Goal: Task Accomplishment & Management: Use online tool/utility

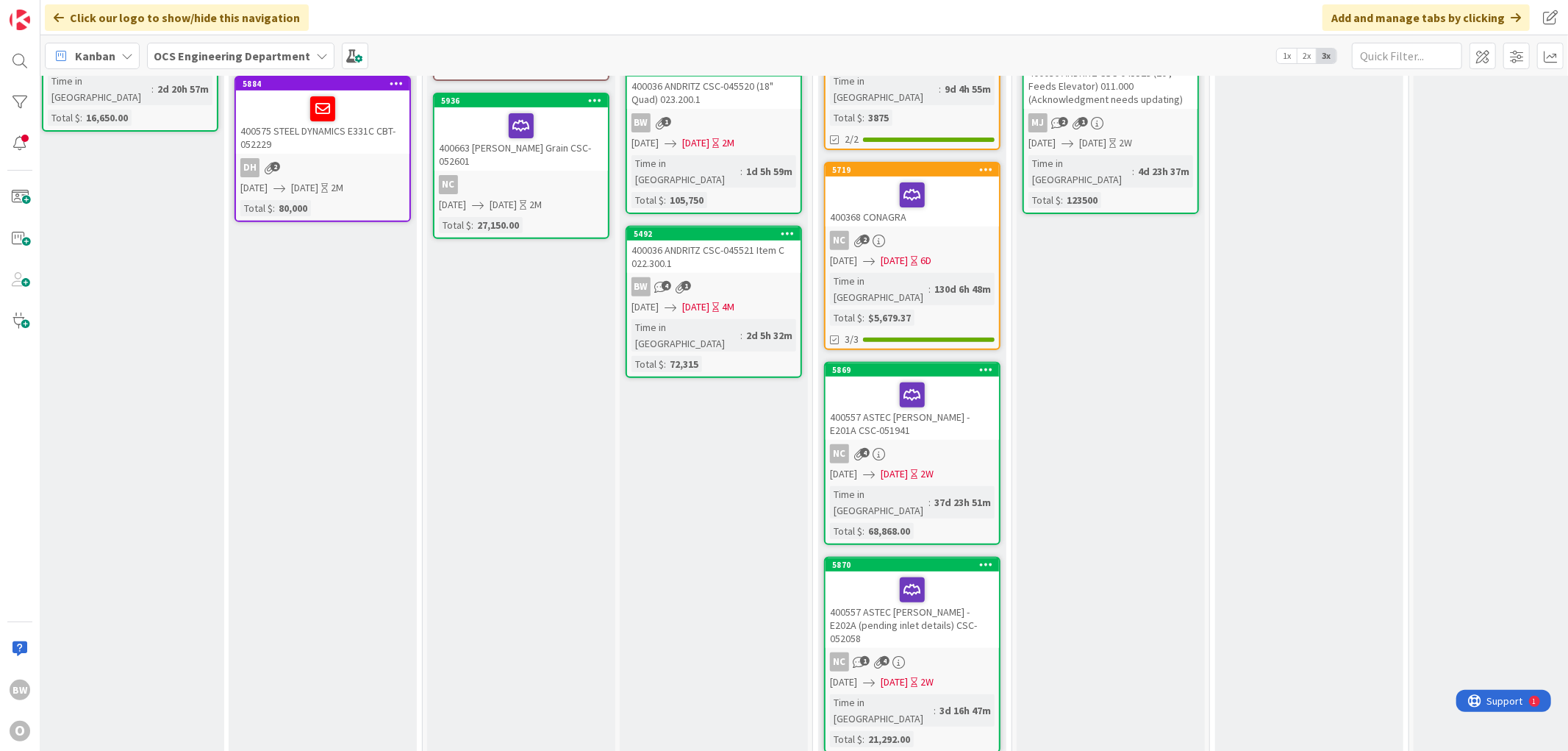
scroll to position [35, 208]
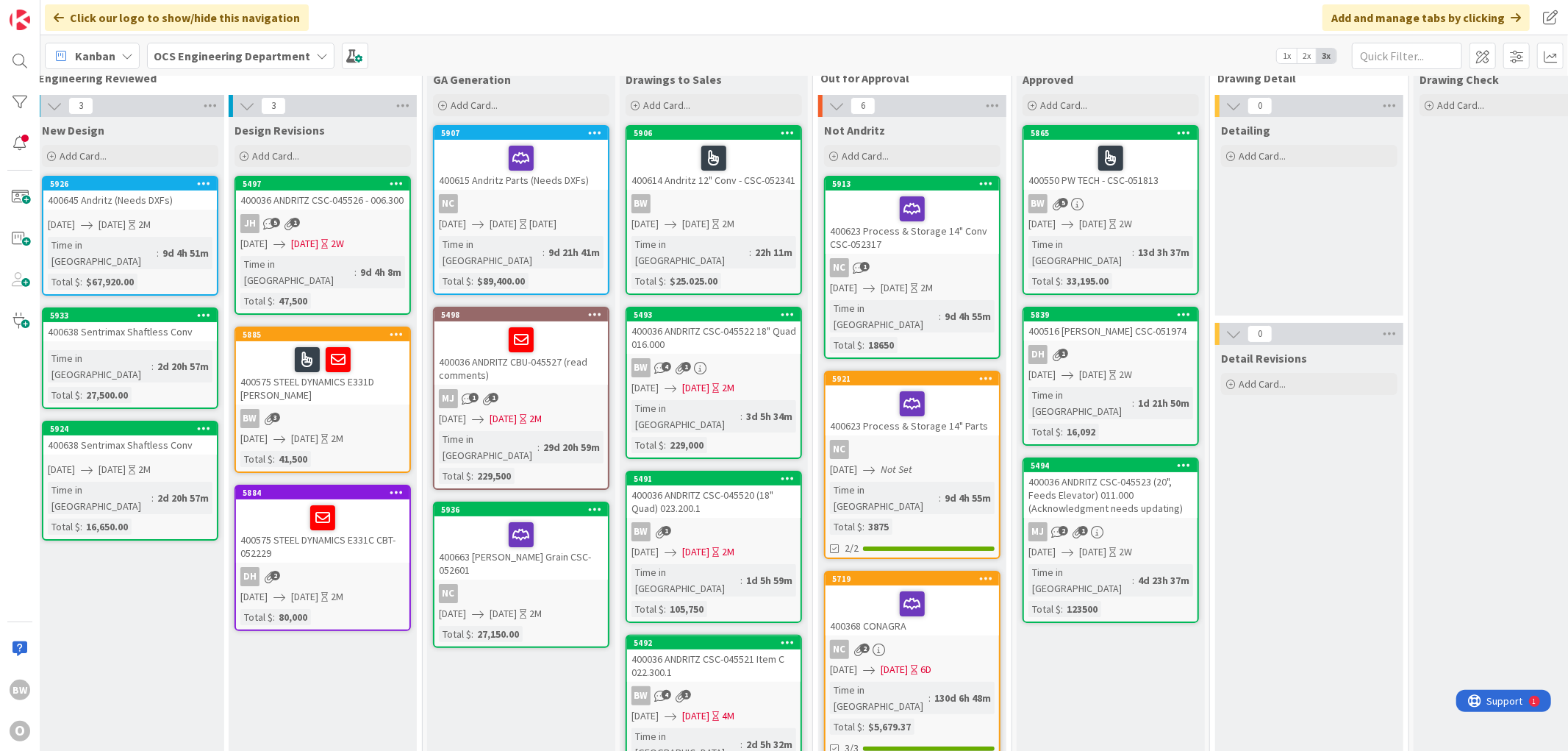
click at [171, 325] on link "5933 400638 Sentrimax Shaftless Conv Time in Column : 2d 20h 57m Total $ : 27,5…" at bounding box center [130, 357] width 176 height 102
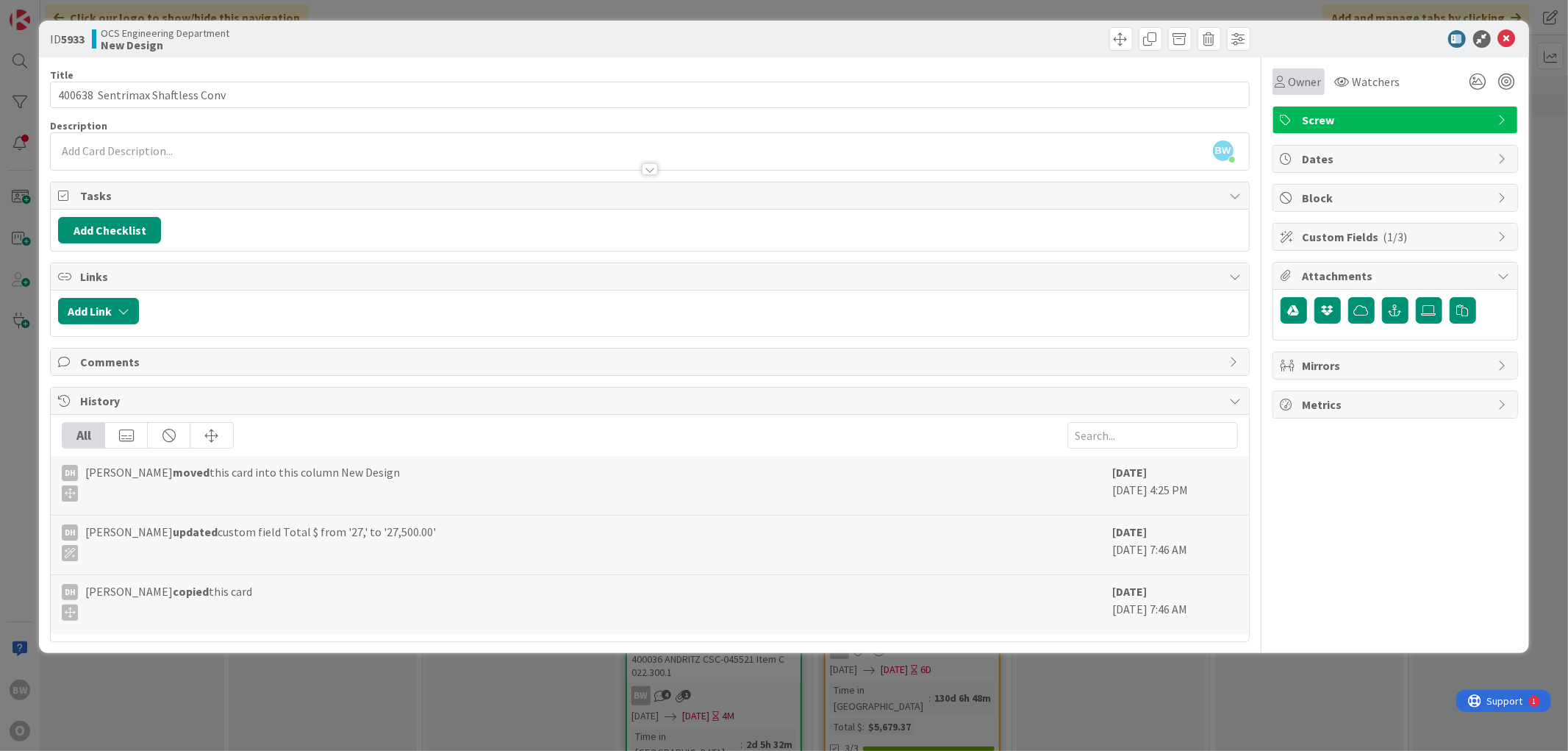
click at [702, 82] on span "Owner" at bounding box center [1305, 81] width 33 height 17
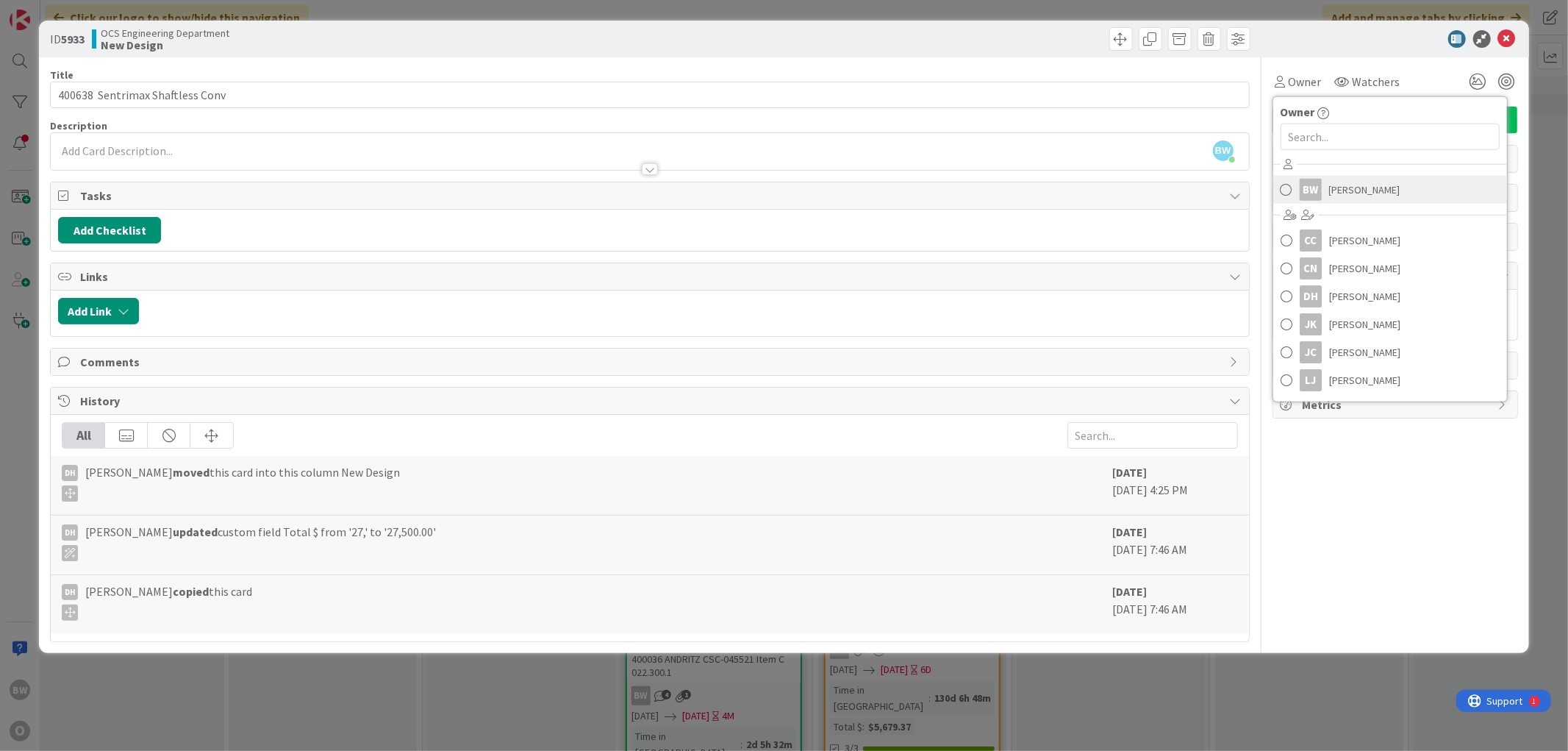
click at [702, 191] on span "[PERSON_NAME]" at bounding box center [1365, 190] width 72 height 22
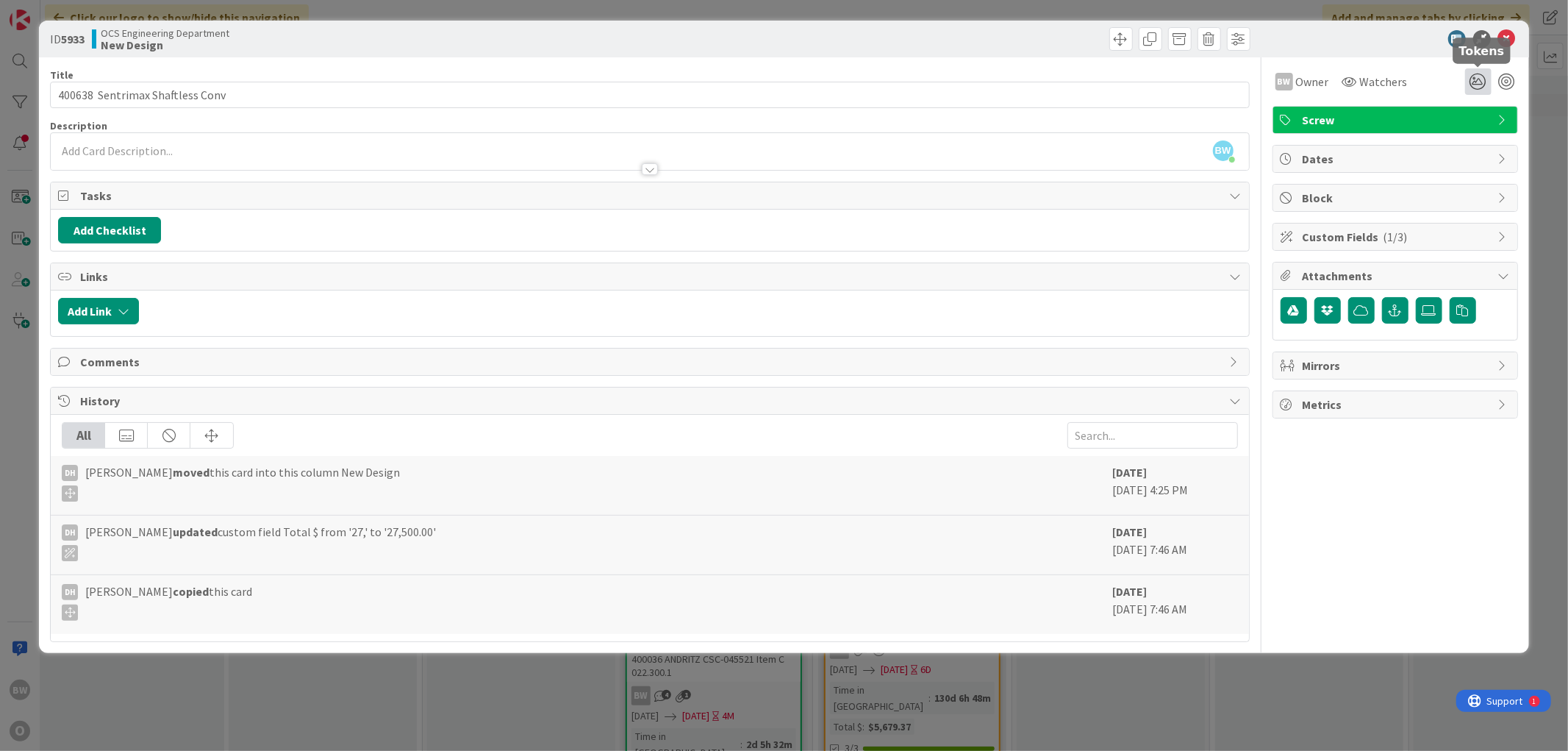
click at [702, 90] on icon at bounding box center [1478, 82] width 27 height 27
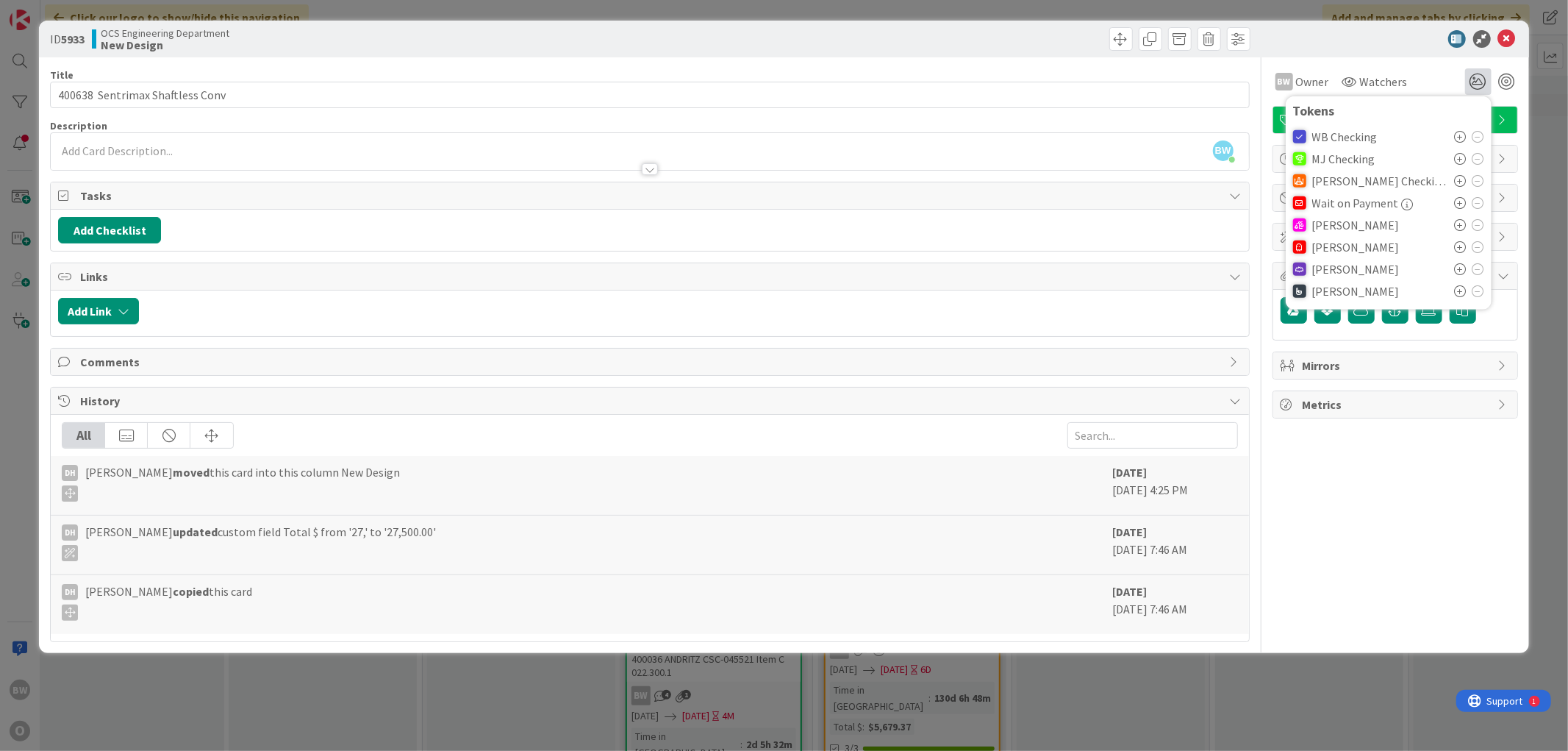
click at [702, 298] on div "[PERSON_NAME]" at bounding box center [1389, 291] width 191 height 22
click at [702, 295] on span "[PERSON_NAME]" at bounding box center [1355, 290] width 87 height 13
click at [702, 289] on icon at bounding box center [1460, 290] width 12 height 12
click at [702, 484] on div "BW Owner Owner Remove Set as Watcher BW [PERSON_NAME] CC [PERSON_NAME] CN [PERS…" at bounding box center [1396, 350] width 246 height 584
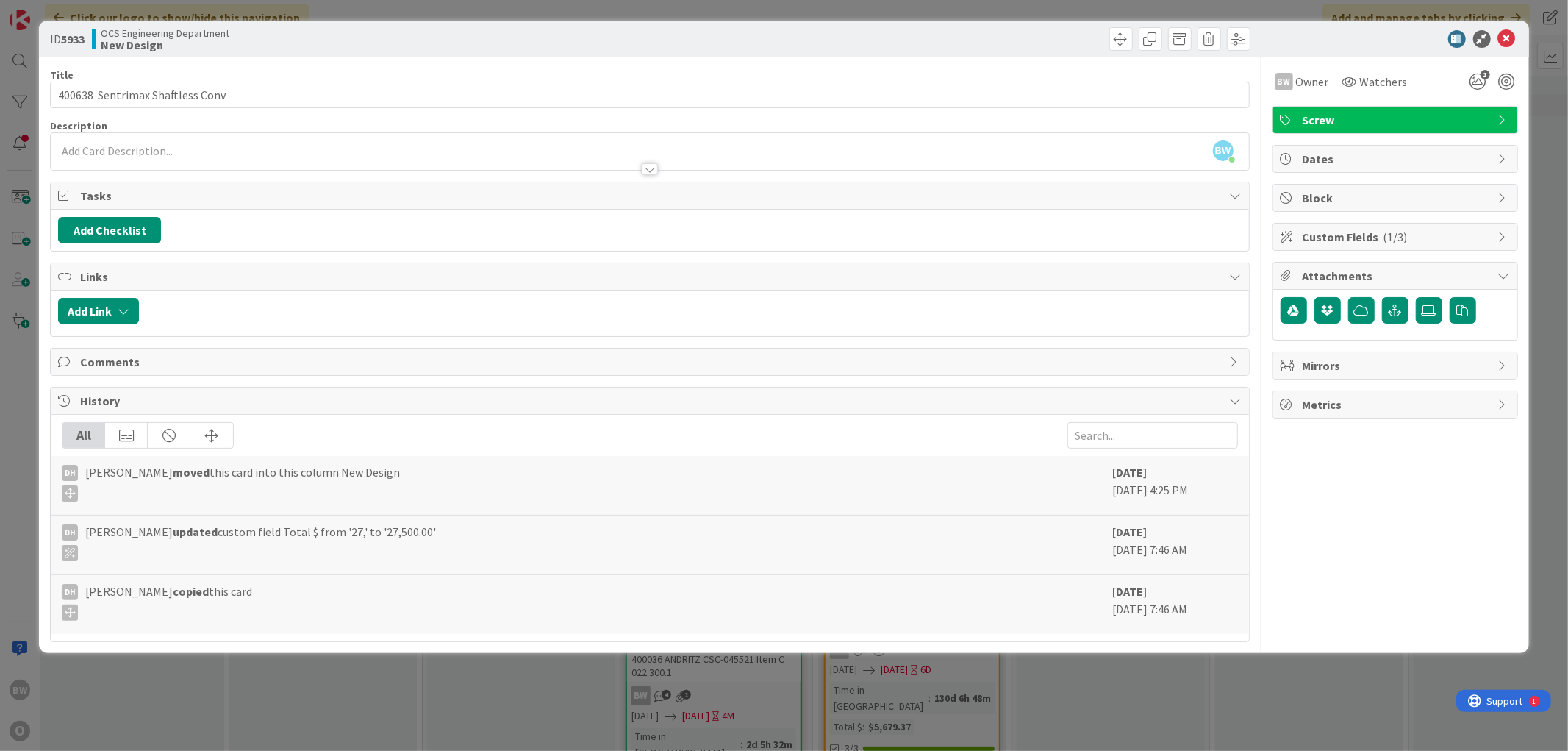
click at [702, 30] on div at bounding box center [1388, 39] width 261 height 17
click at [702, 44] on span at bounding box center [1121, 39] width 24 height 24
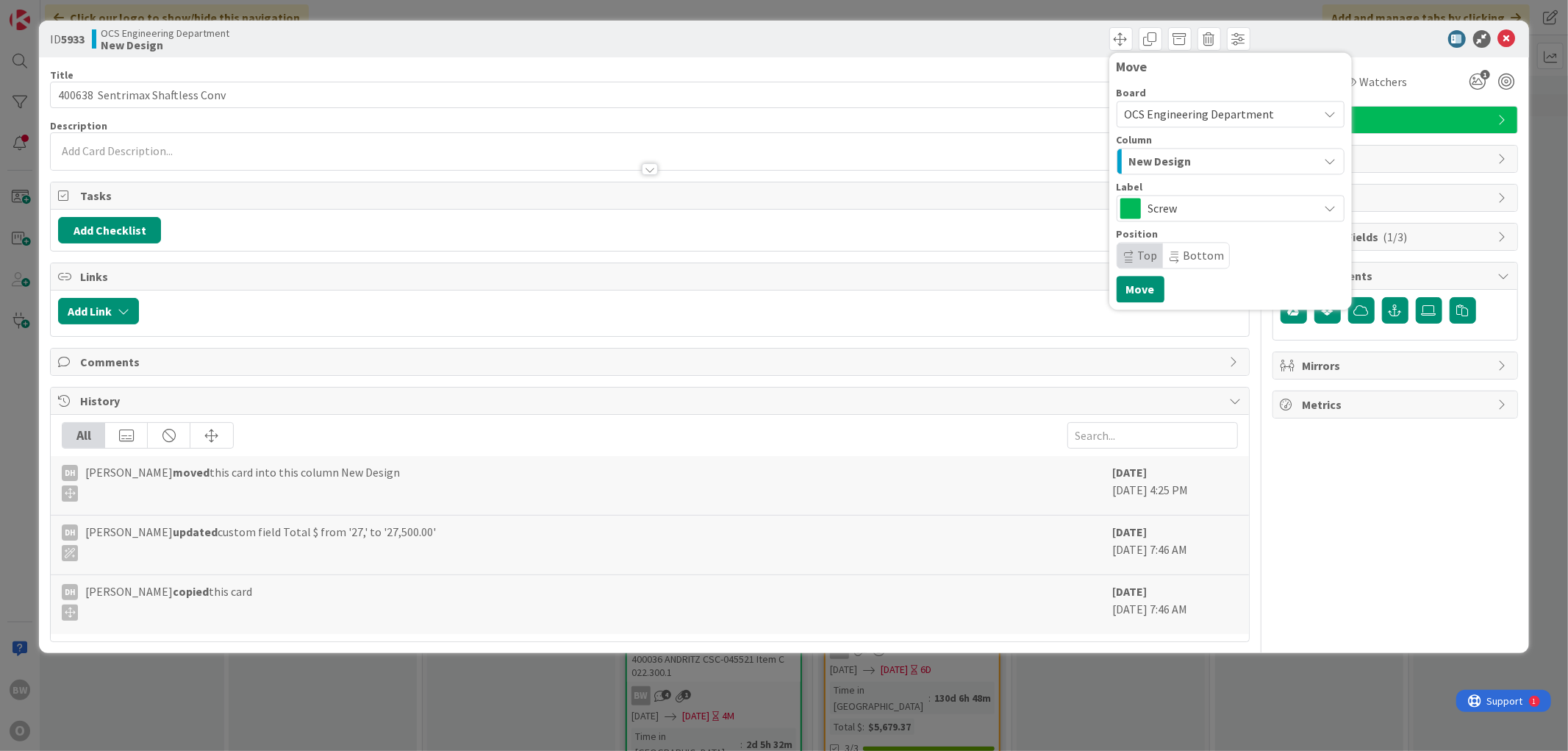
click at [702, 209] on span "Screw" at bounding box center [1230, 208] width 163 height 20
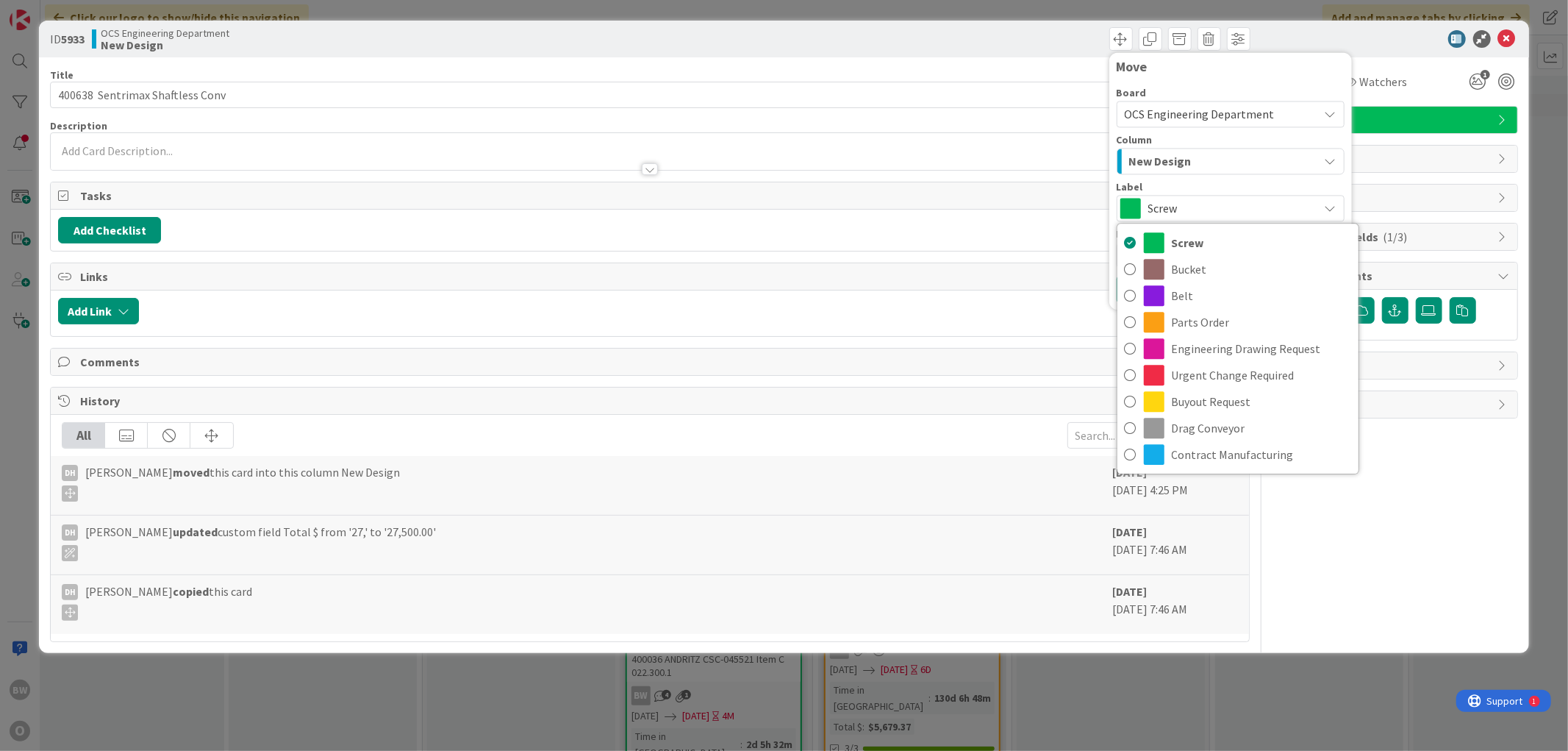
click at [702, 157] on span "New Design" at bounding box center [1160, 161] width 62 height 19
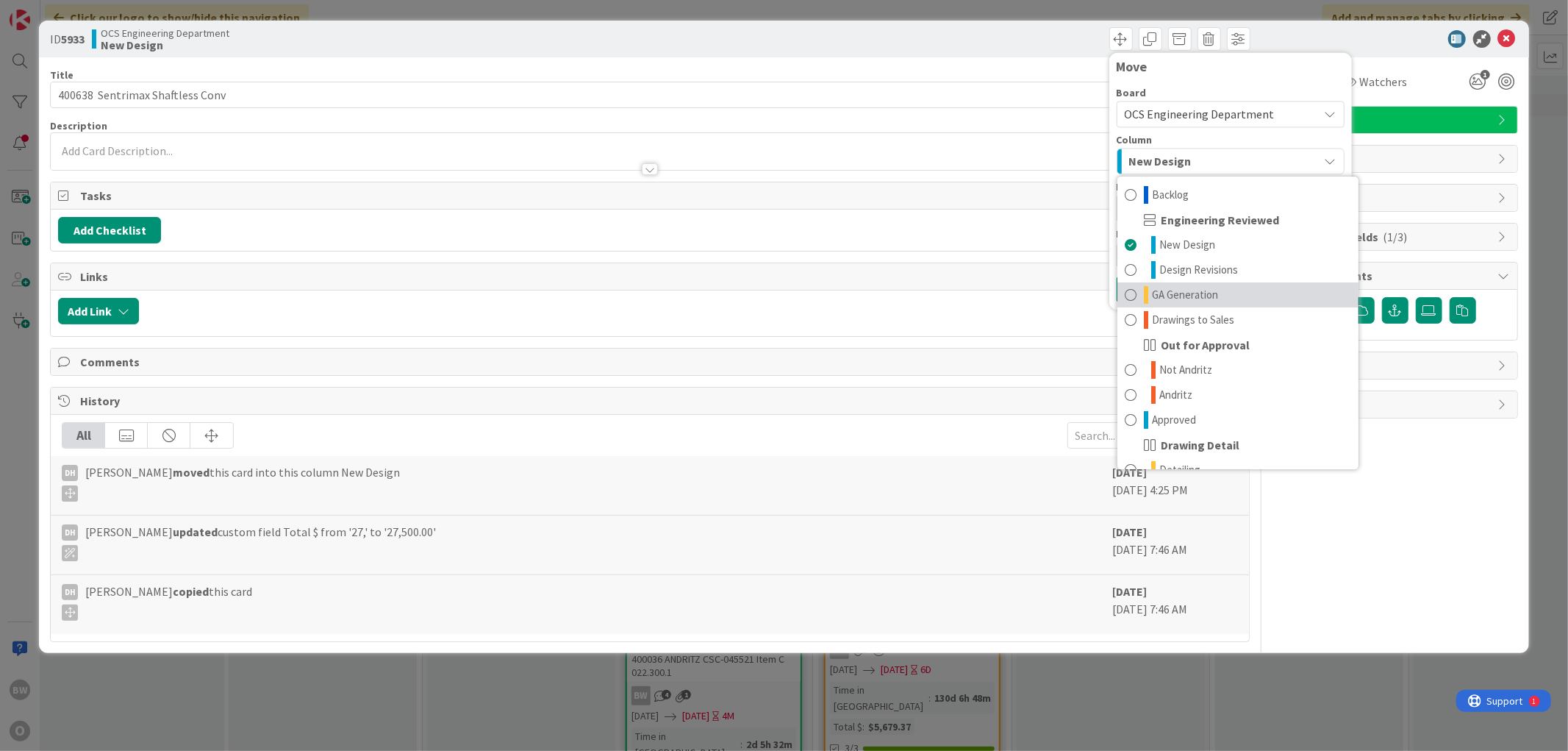
click at [702, 299] on span "GA Generation" at bounding box center [1185, 294] width 66 height 17
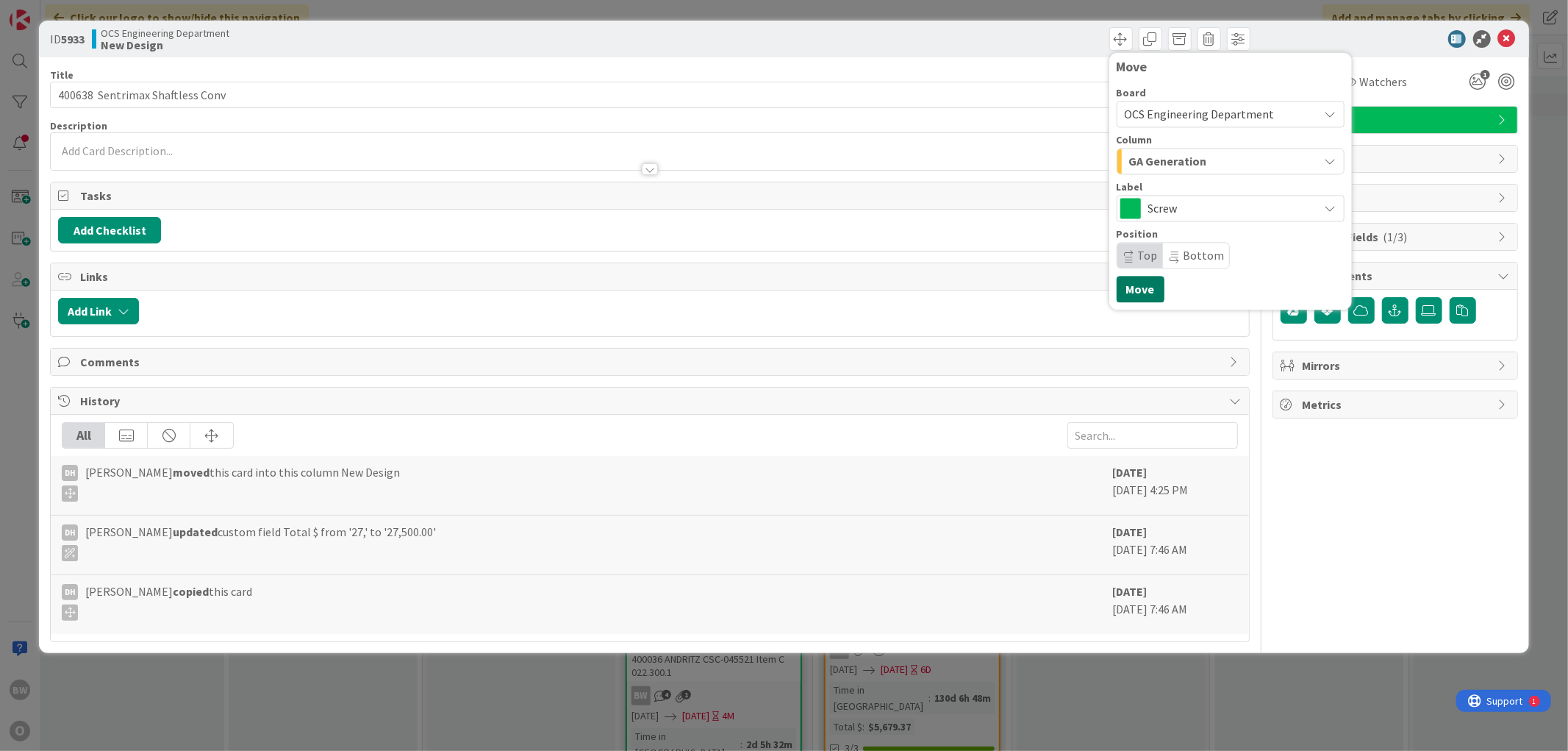
click at [702, 292] on button "Move" at bounding box center [1141, 289] width 48 height 27
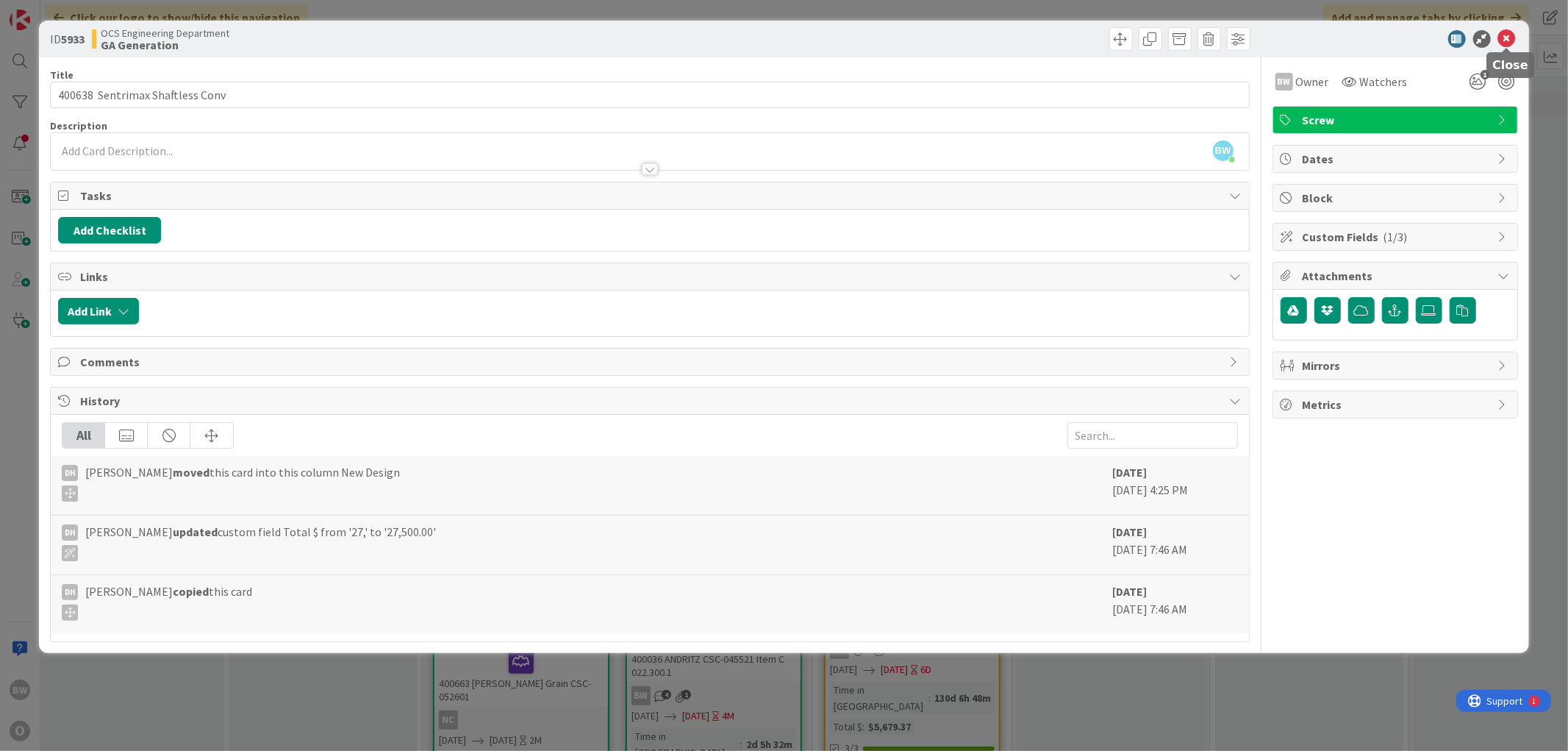
click at [702, 37] on icon at bounding box center [1507, 39] width 17 height 17
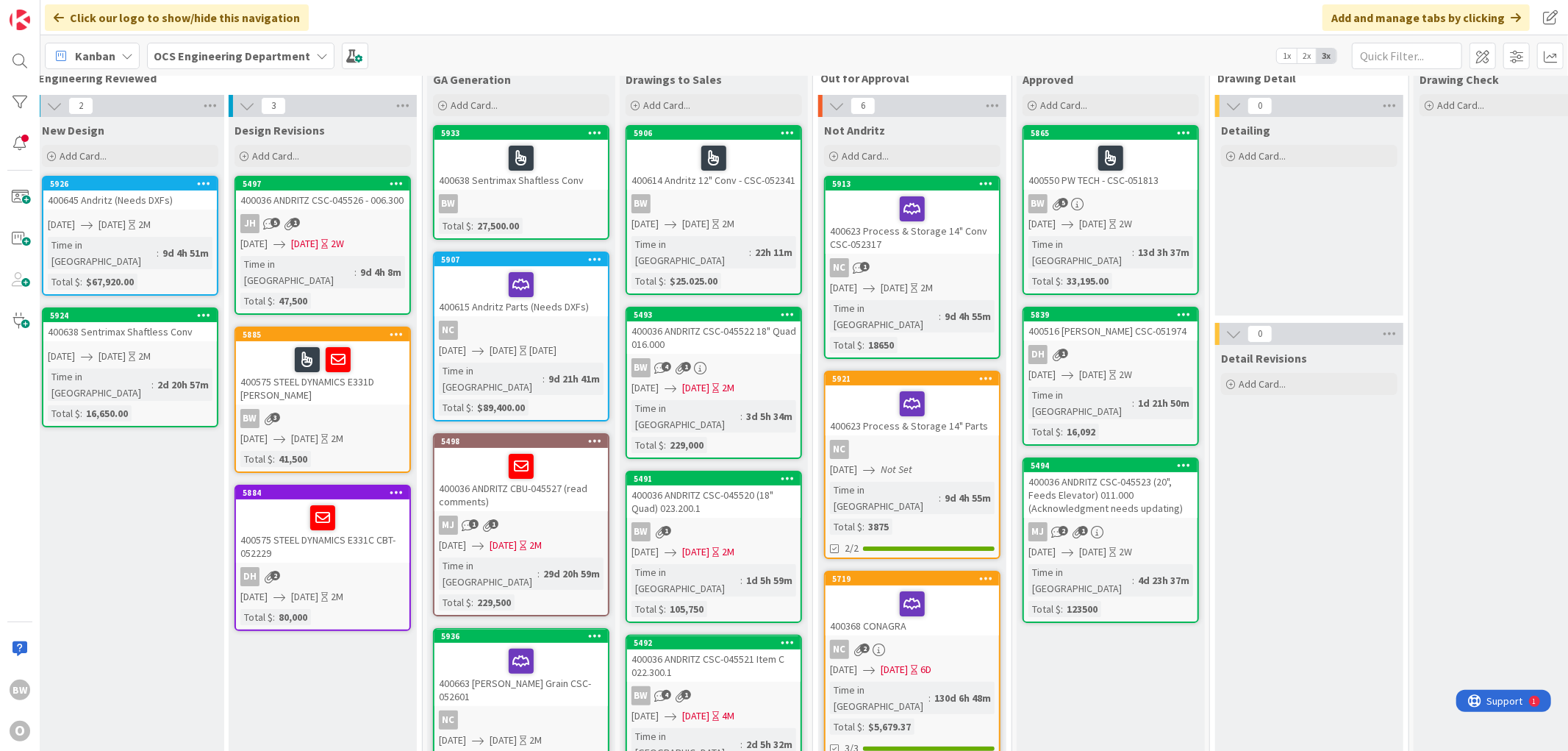
click at [105, 324] on link "5924 400638 Sentrimax Shaftless Conv [DATE] [DATE] 2M Time in Column : 2d 20h 5…" at bounding box center [130, 367] width 176 height 120
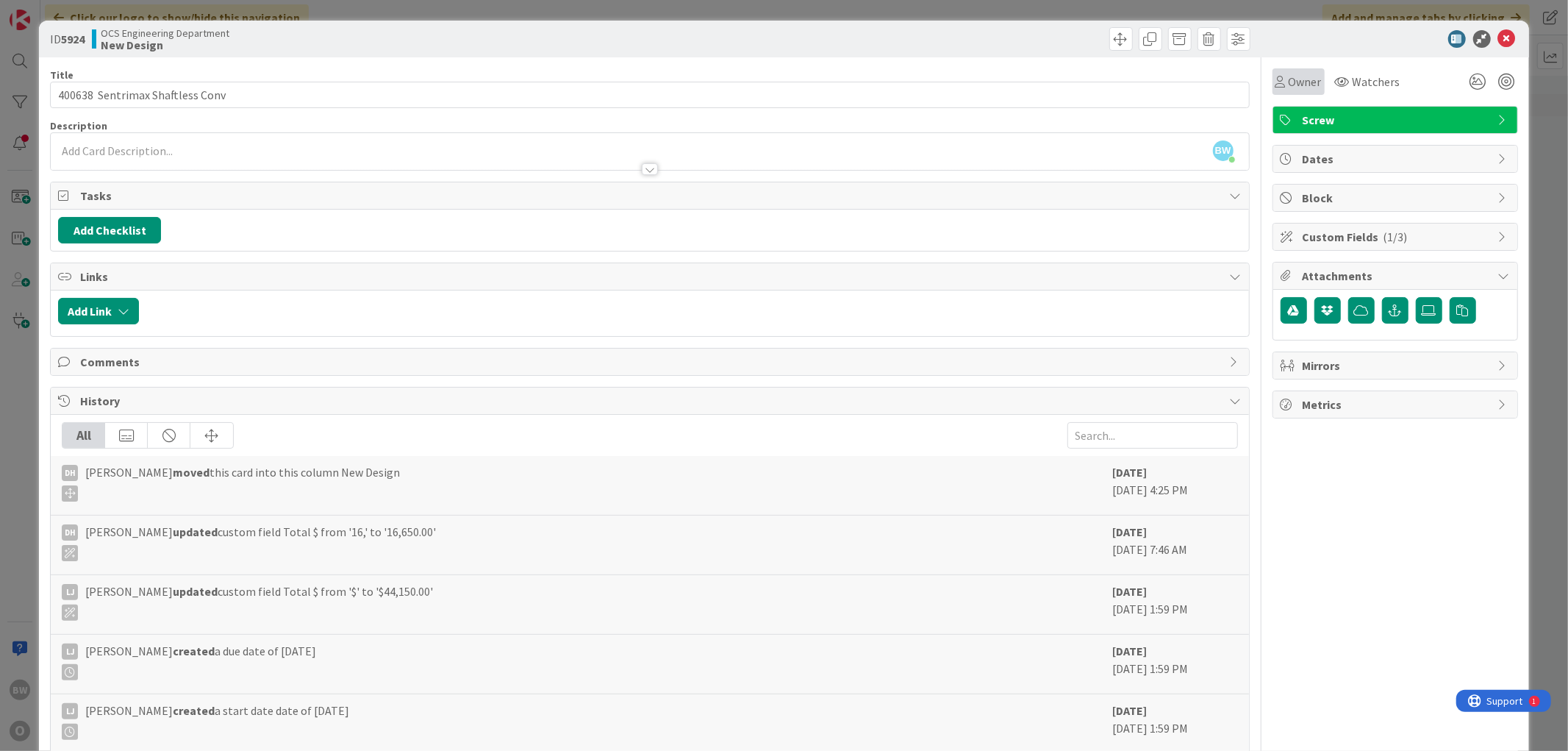
click at [702, 83] on span "Owner" at bounding box center [1305, 81] width 33 height 17
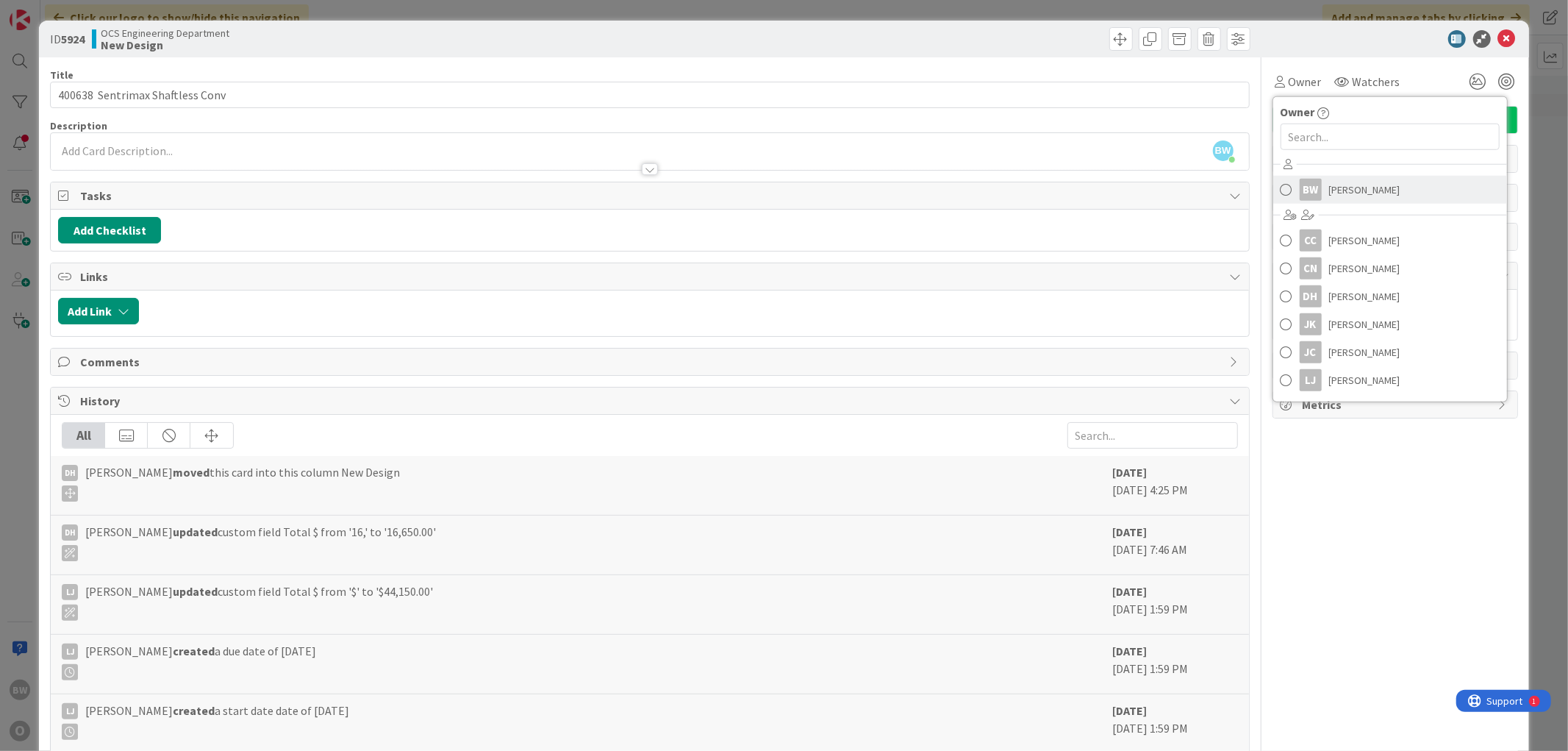
click at [702, 193] on link "BW [PERSON_NAME]" at bounding box center [1390, 189] width 234 height 28
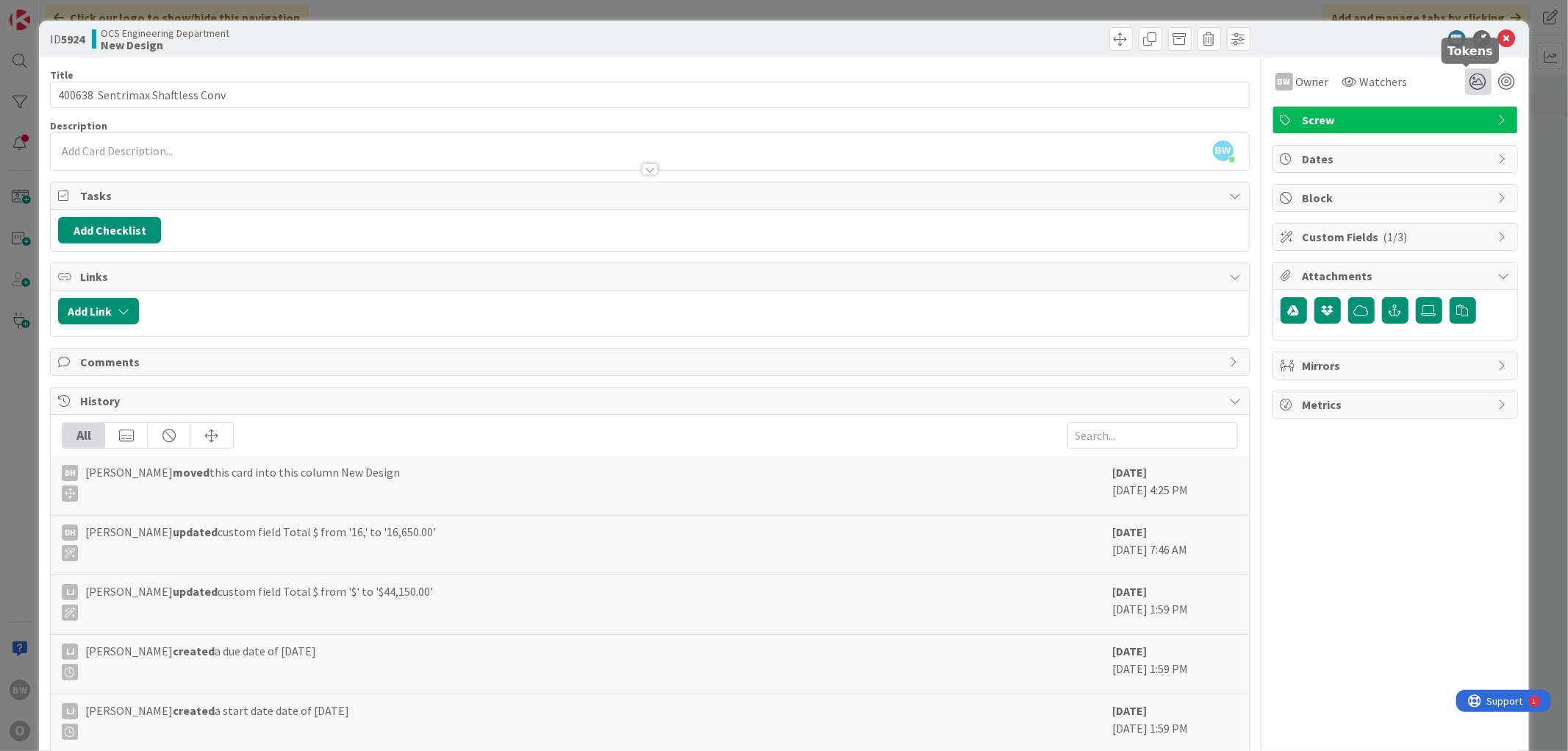
click at [702, 83] on icon at bounding box center [1478, 82] width 27 height 27
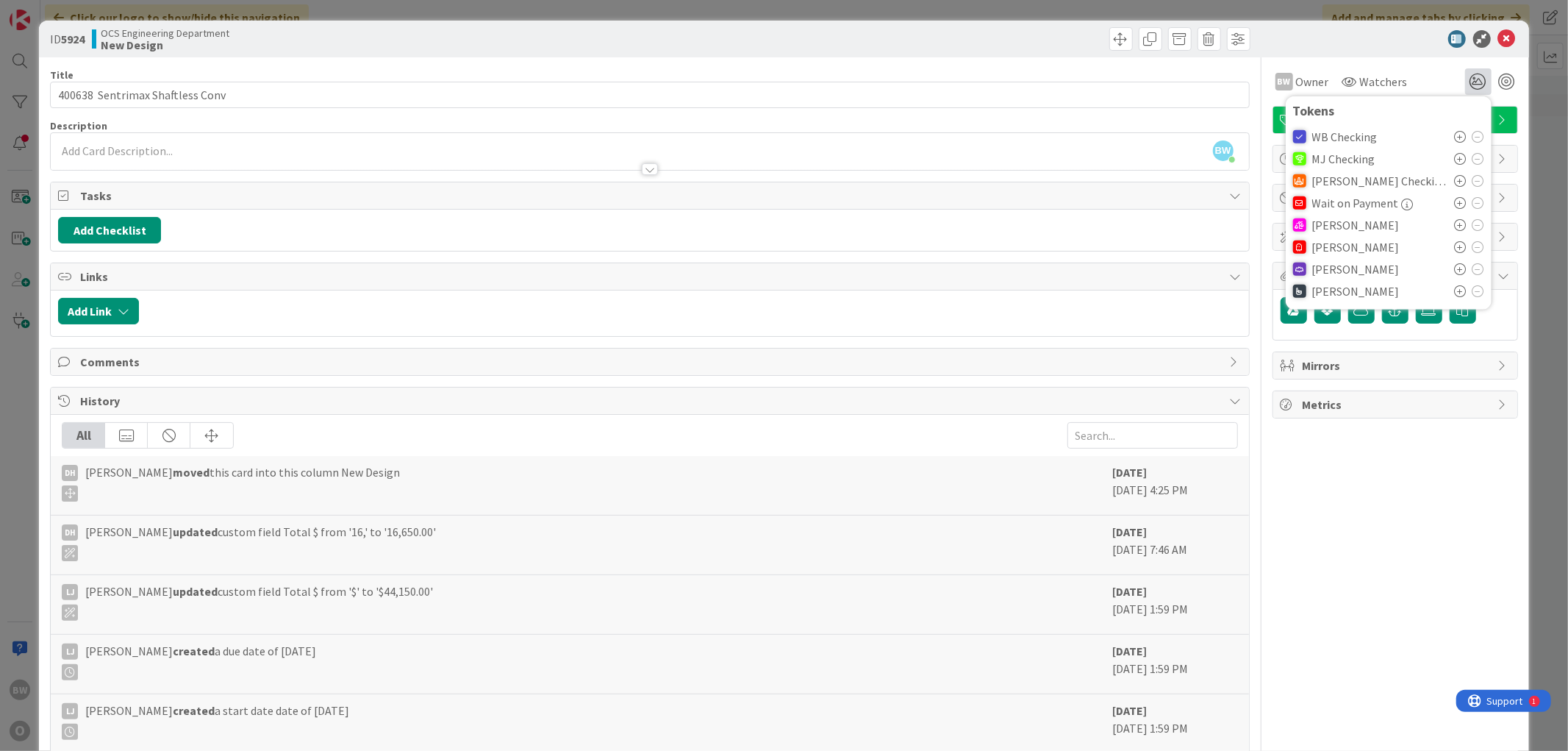
click at [702, 295] on span "[PERSON_NAME]" at bounding box center [1355, 290] width 87 height 13
click at [702, 289] on icon at bounding box center [1460, 290] width 12 height 12
click at [702, 40] on span at bounding box center [1121, 39] width 24 height 24
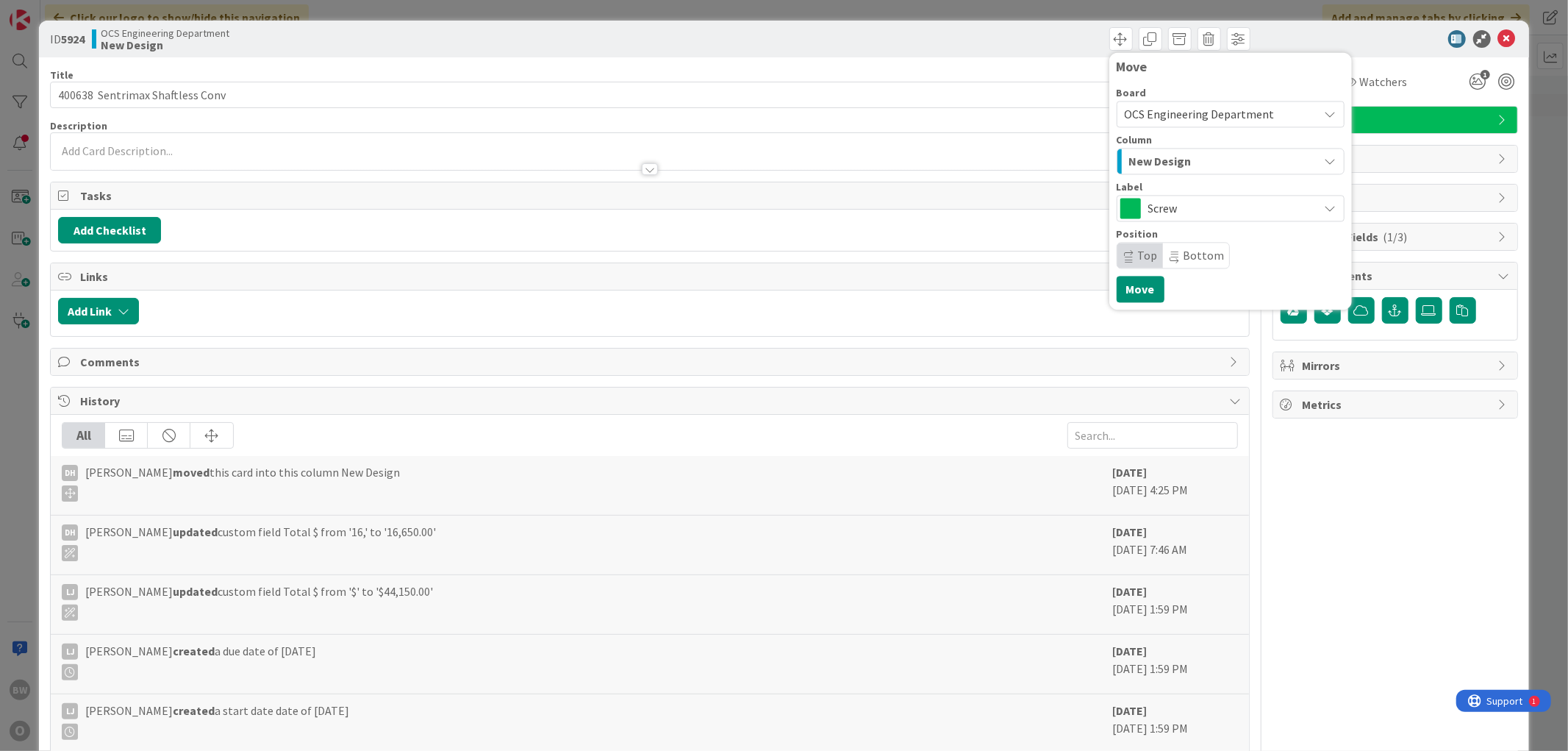
click at [702, 160] on span "New Design" at bounding box center [1160, 161] width 62 height 19
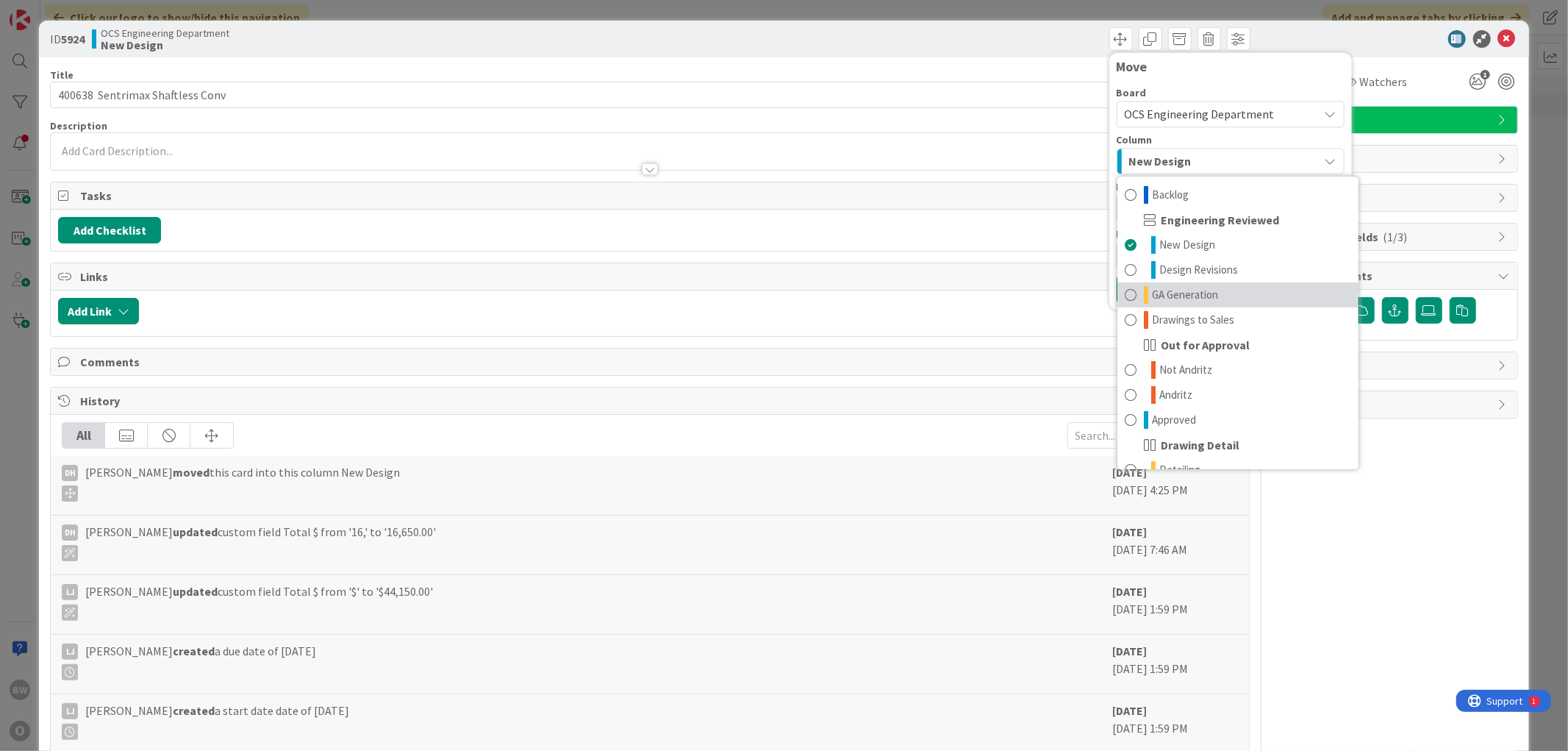
click at [702, 298] on span "GA Generation" at bounding box center [1185, 294] width 66 height 17
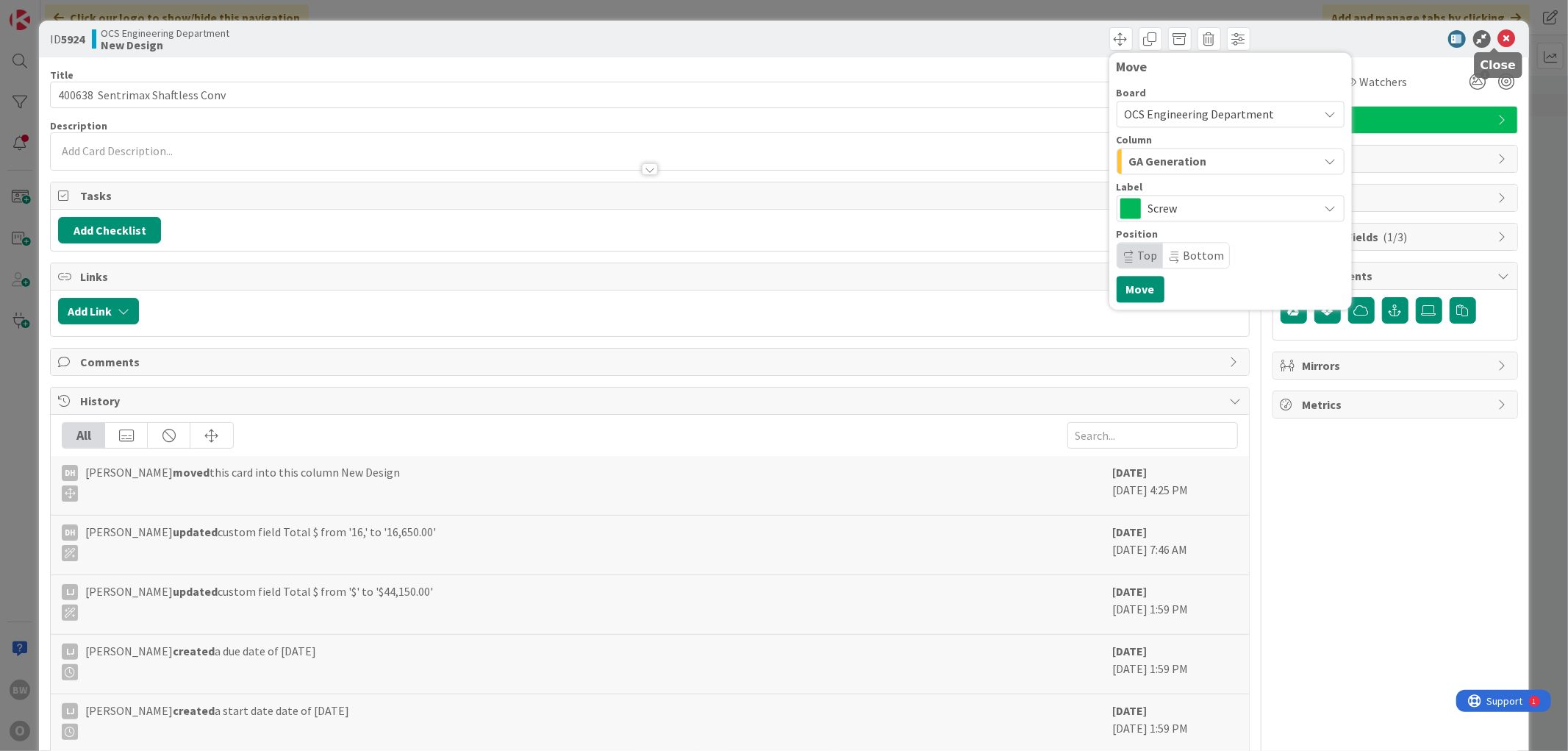
click at [702, 39] on icon at bounding box center [1507, 39] width 17 height 17
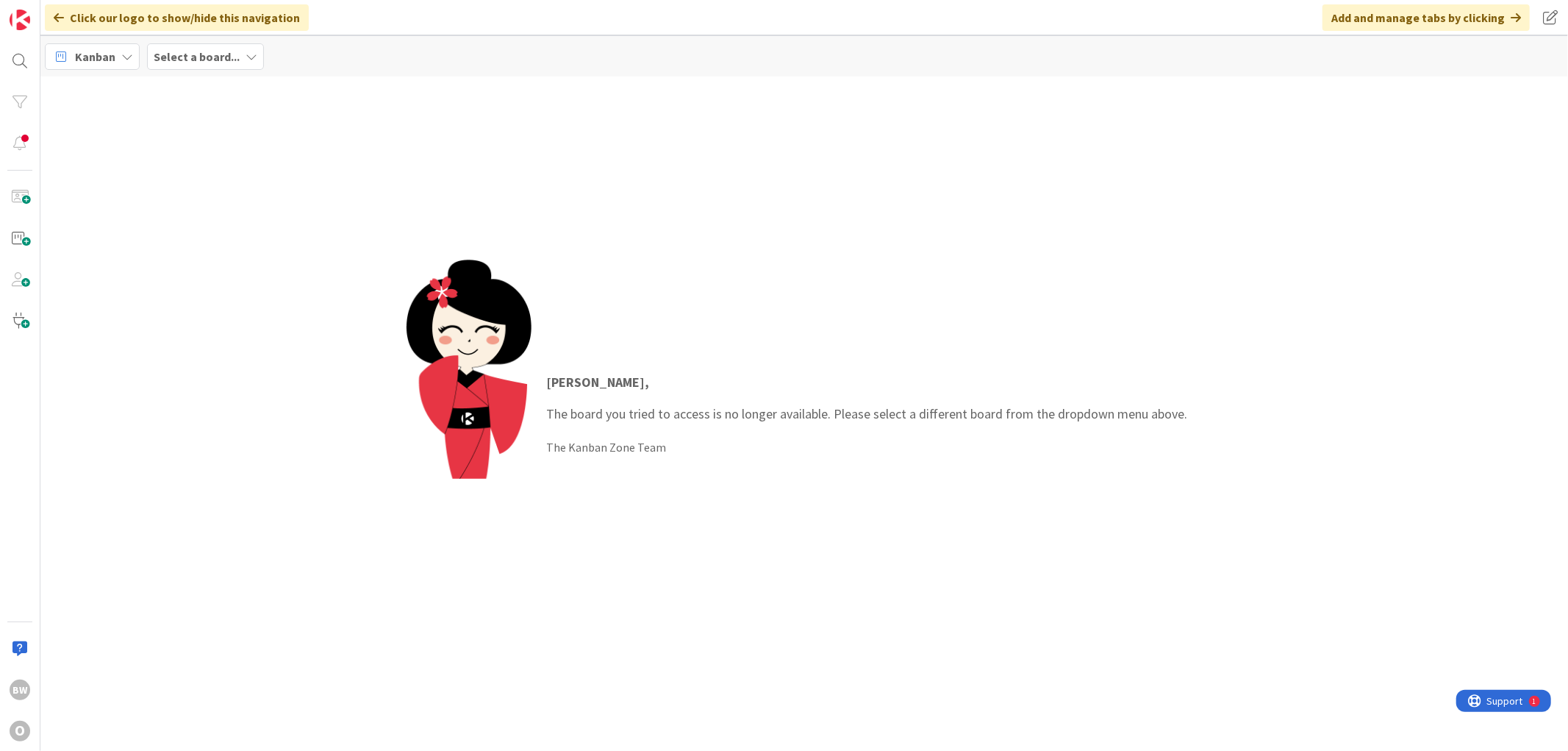
click at [200, 60] on b "Select a board..." at bounding box center [196, 57] width 86 height 15
click at [209, 187] on h4 "OCS Engineering Department" at bounding box center [252, 181] width 177 height 15
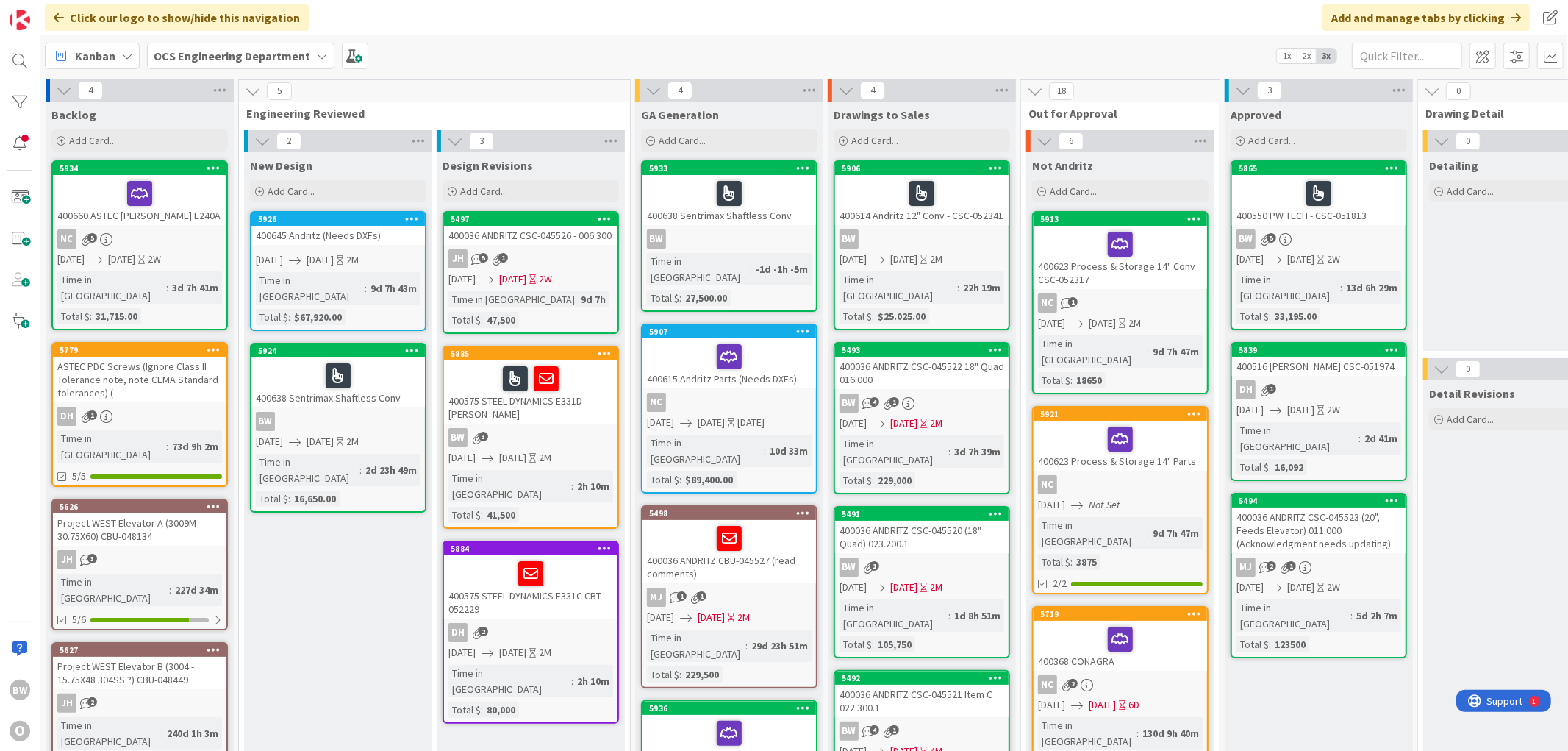
drag, startPoint x: 347, startPoint y: 522, endPoint x: 357, endPoint y: 439, distance: 83.6
